Goal: Task Accomplishment & Management: Complete application form

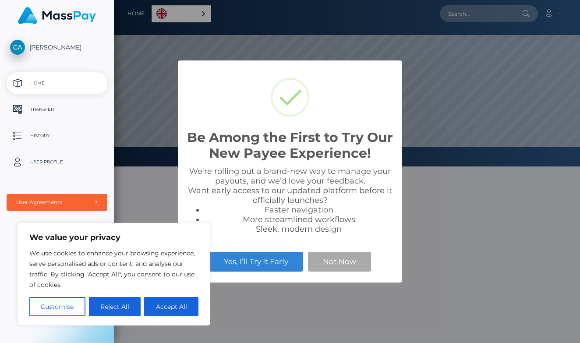
scroll to position [166, 466]
click at [318, 256] on button "Not Now" at bounding box center [339, 261] width 63 height 19
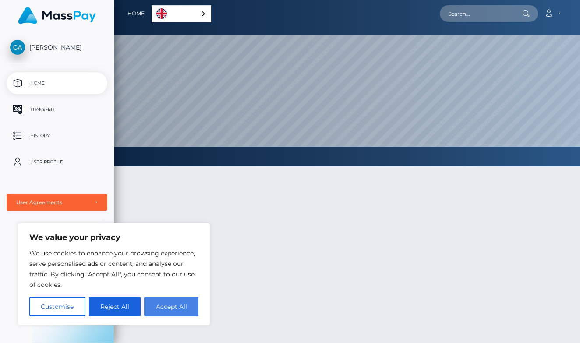
click at [162, 306] on button "Accept All" at bounding box center [171, 306] width 54 height 19
checkbox input "true"
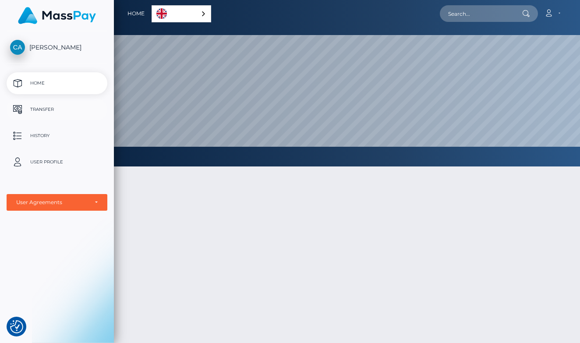
click at [53, 105] on p "Transfer" at bounding box center [57, 109] width 94 height 13
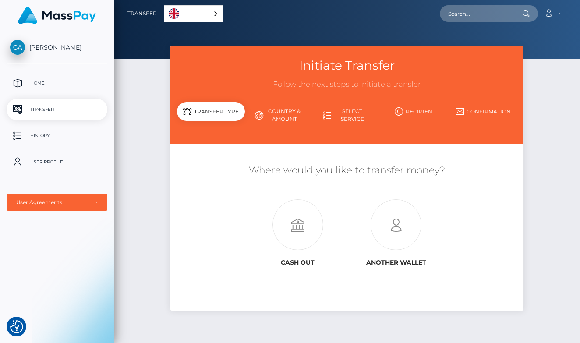
click at [62, 54] on link "[PERSON_NAME]" at bounding box center [57, 47] width 114 height 15
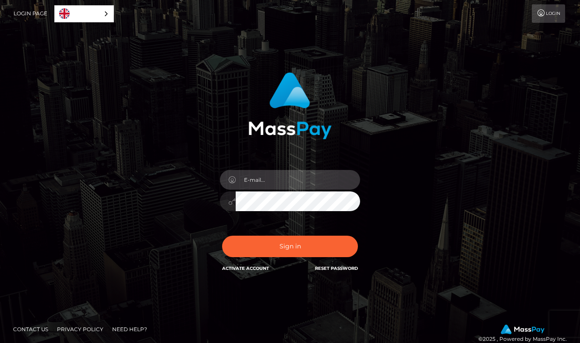
click at [349, 181] on input "email" at bounding box center [298, 180] width 124 height 20
click at [278, 172] on input "email" at bounding box center [298, 180] width 124 height 20
click at [273, 181] on input "email" at bounding box center [298, 180] width 124 height 20
type input "[EMAIL_ADDRESS][DOMAIN_NAME]"
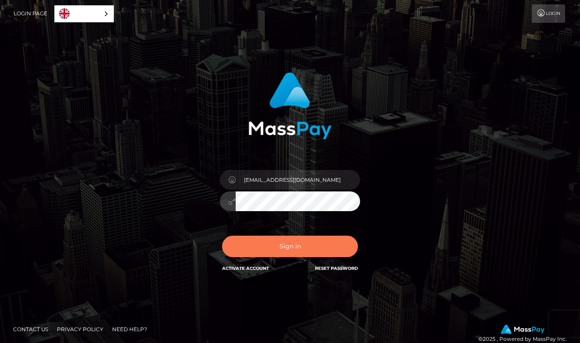
click at [265, 246] on button "Sign in" at bounding box center [290, 246] width 136 height 21
